Goal: Find specific page/section: Find specific page/section

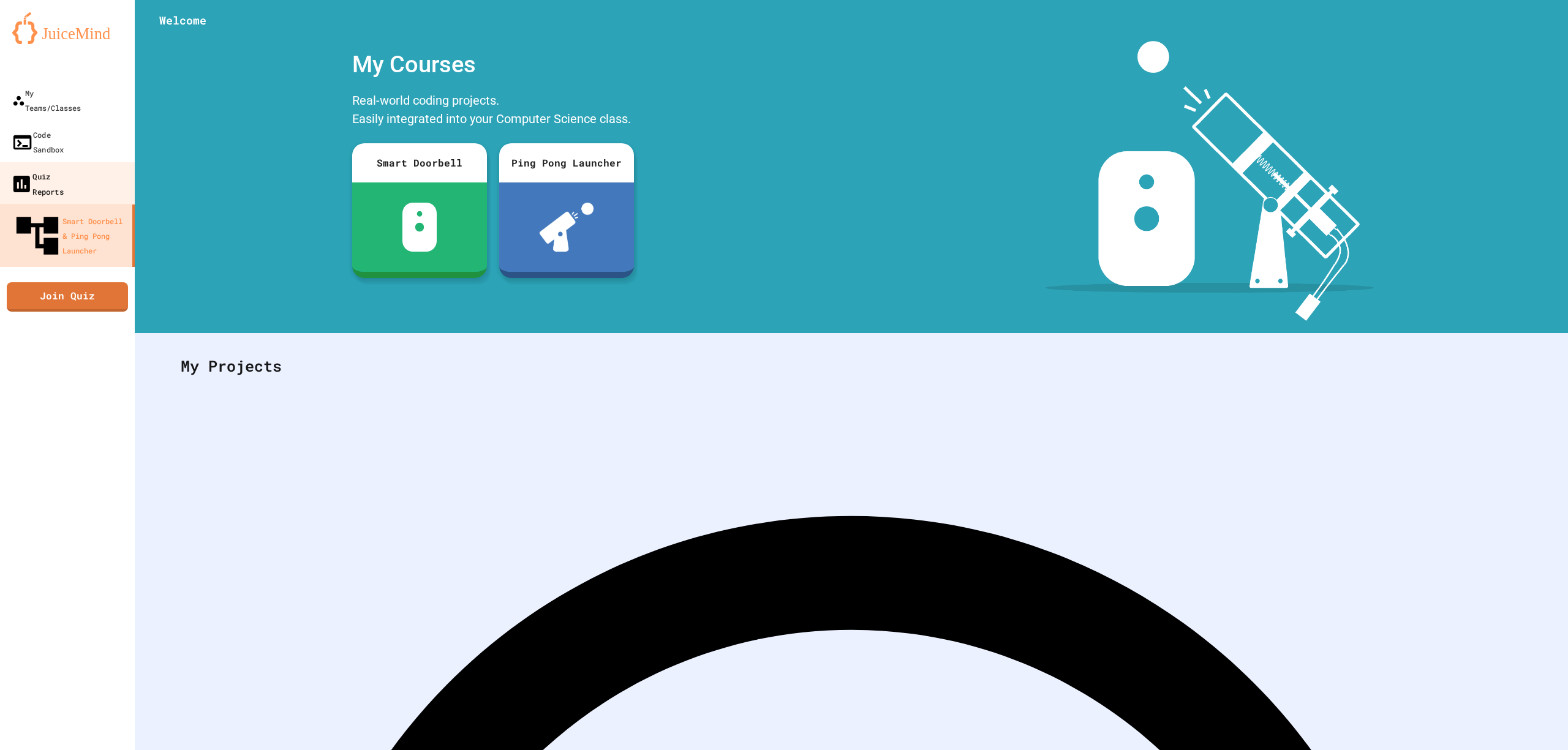
click at [43, 169] on div "Quiz Reports" at bounding box center [36, 184] width 53 height 30
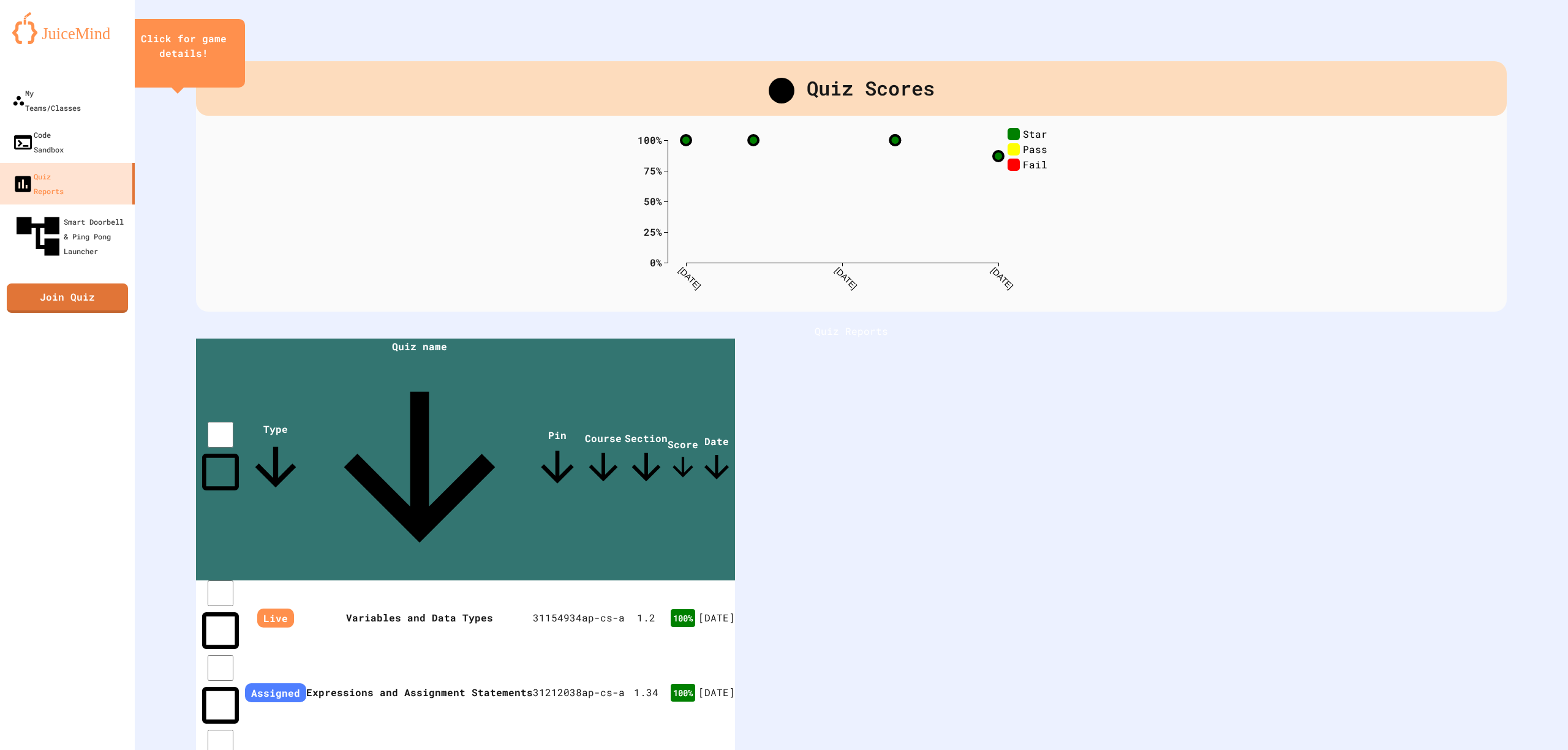
click at [184, 69] on icon "close" at bounding box center [184, 69] width 0 height 0
